Goal: Go to known website: Access a specific website the user already knows

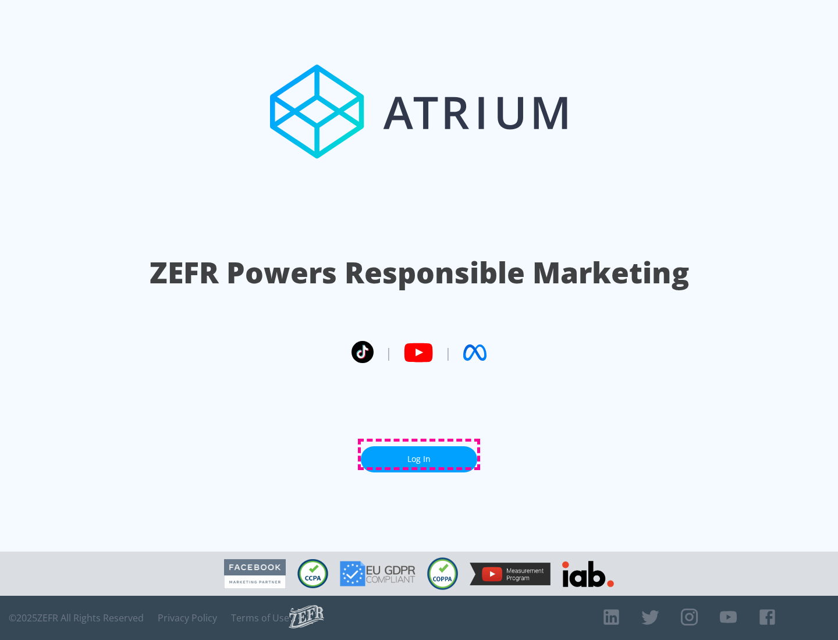
click at [419, 454] on link "Log In" at bounding box center [419, 459] width 116 height 26
